Goal: Use online tool/utility

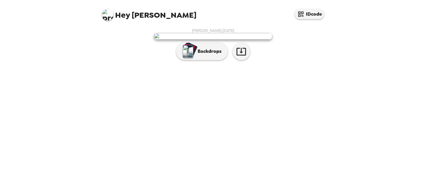
scroll to position [18, 0]
click at [208, 55] on p "Backdrops" at bounding box center [208, 51] width 27 height 7
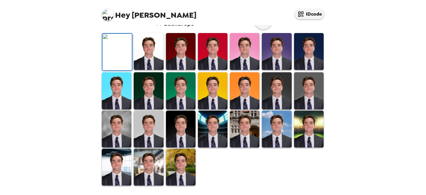
scroll to position [117, 0]
click at [311, 109] on img at bounding box center [309, 90] width 30 height 37
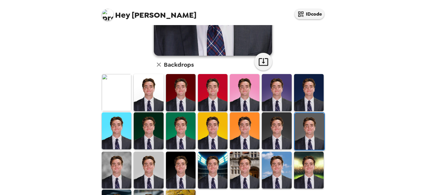
scroll to position [166, 0]
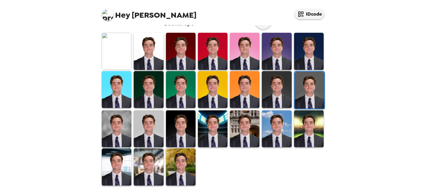
click at [144, 127] on img at bounding box center [149, 129] width 30 height 37
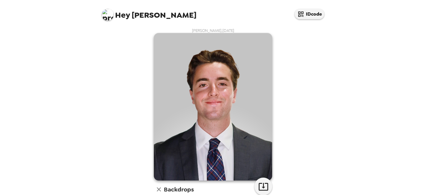
scroll to position [19, 0]
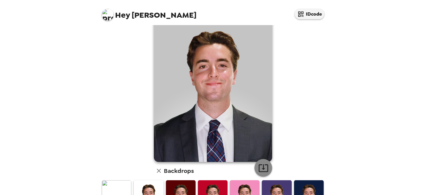
click at [265, 168] on icon "button" at bounding box center [263, 168] width 10 height 10
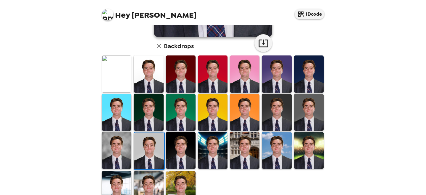
scroll to position [166, 0]
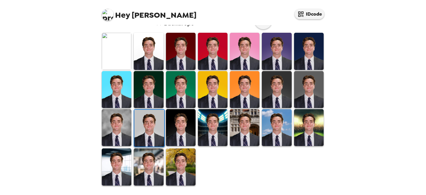
click at [188, 141] on img at bounding box center [181, 127] width 30 height 37
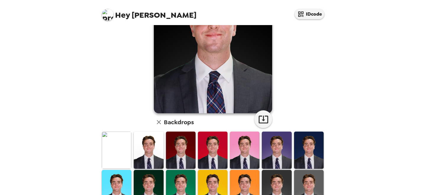
scroll to position [105, 0]
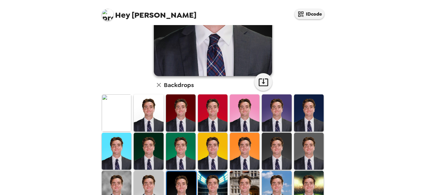
click at [154, 124] on img at bounding box center [149, 113] width 30 height 37
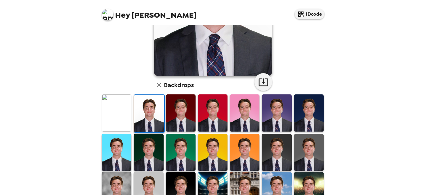
click at [121, 123] on img at bounding box center [117, 113] width 30 height 37
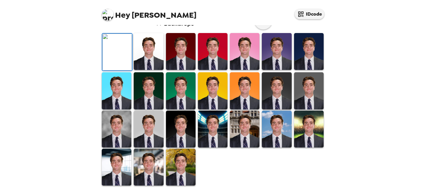
scroll to position [59, 0]
click at [190, 70] on img at bounding box center [181, 51] width 30 height 37
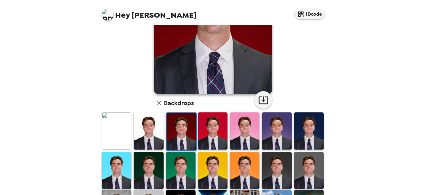
scroll to position [96, 0]
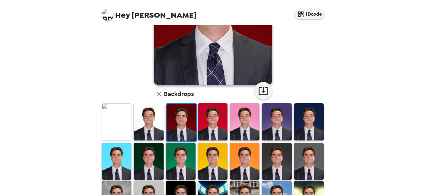
click at [297, 133] on img at bounding box center [309, 121] width 30 height 37
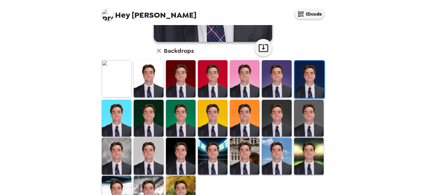
scroll to position [166, 0]
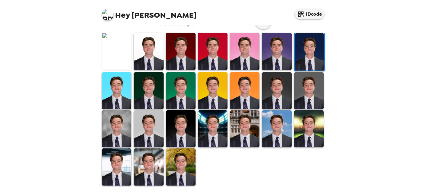
click at [142, 171] on img at bounding box center [149, 167] width 30 height 37
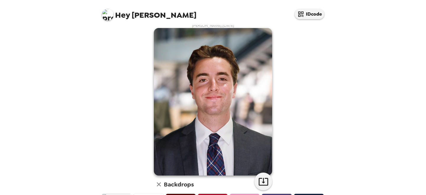
scroll to position [6, 0]
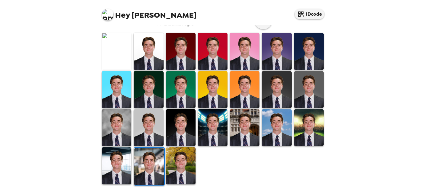
click at [181, 166] on img at bounding box center [181, 166] width 30 height 37
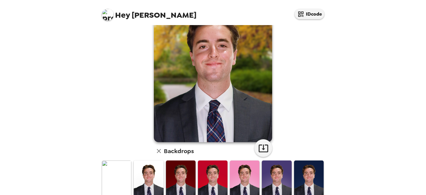
scroll to position [0, 0]
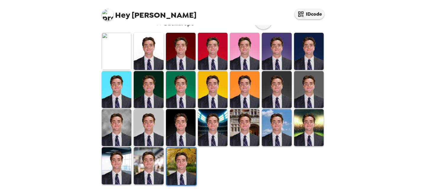
click at [115, 174] on img at bounding box center [117, 166] width 30 height 37
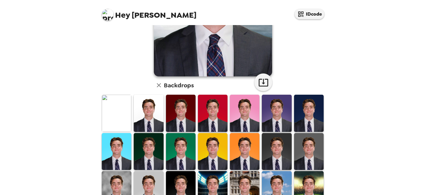
scroll to position [166, 0]
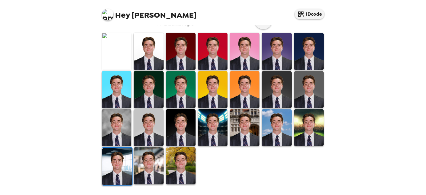
click at [243, 136] on img at bounding box center [245, 127] width 30 height 37
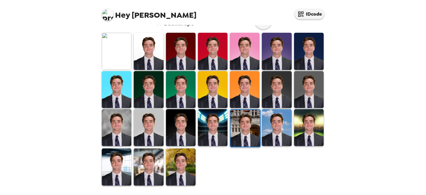
click at [210, 136] on img at bounding box center [213, 127] width 30 height 37
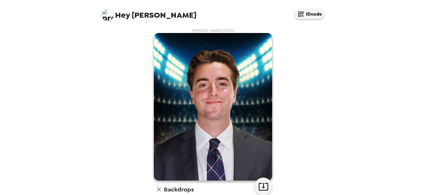
scroll to position [122, 0]
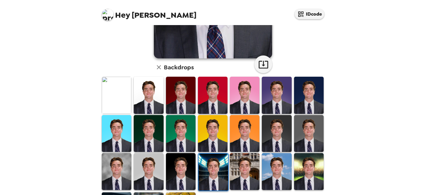
click at [153, 164] on img at bounding box center [149, 171] width 30 height 37
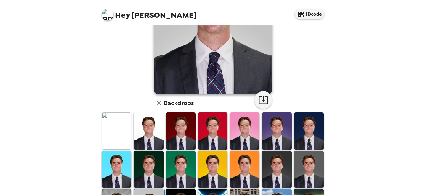
scroll to position [166, 0]
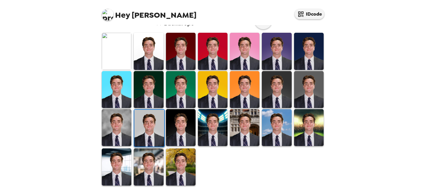
click at [147, 158] on img at bounding box center [149, 167] width 30 height 37
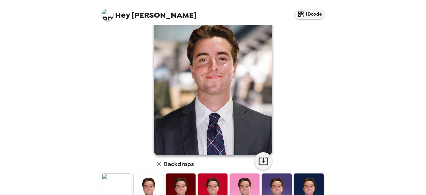
scroll to position [25, 0]
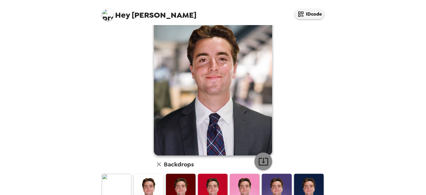
click at [259, 159] on icon "button" at bounding box center [263, 162] width 10 height 10
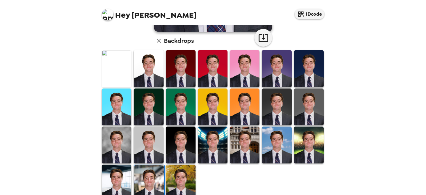
scroll to position [147, 0]
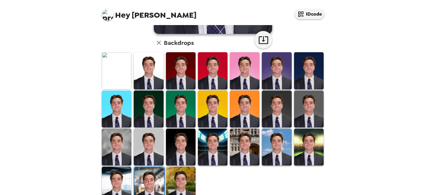
click at [312, 110] on img at bounding box center [309, 109] width 30 height 37
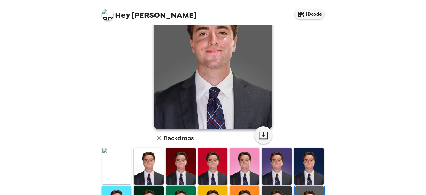
scroll to position [60, 0]
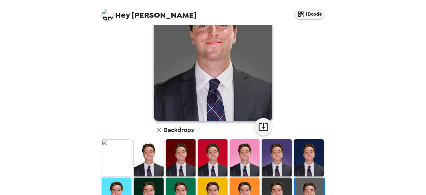
click at [279, 184] on img at bounding box center [277, 196] width 30 height 37
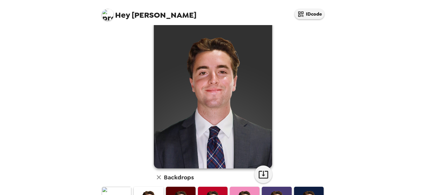
scroll to position [2, 0]
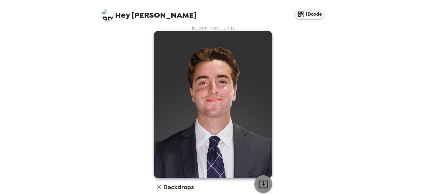
click at [263, 184] on icon "button" at bounding box center [262, 185] width 9 height 8
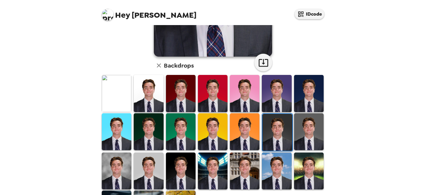
scroll to position [163, 0]
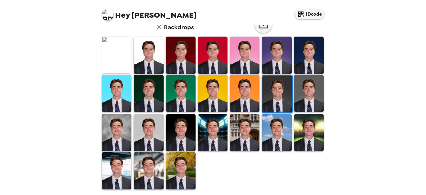
click at [310, 87] on img at bounding box center [309, 93] width 30 height 37
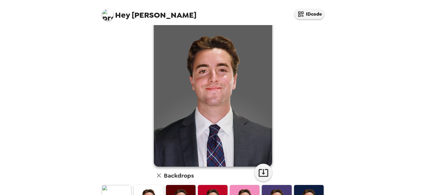
scroll to position [0, 0]
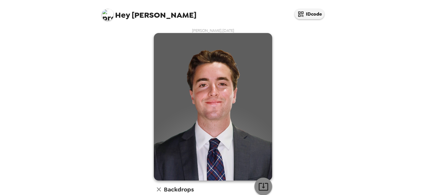
click at [262, 183] on icon "button" at bounding box center [263, 187] width 10 height 10
